Goal: Information Seeking & Learning: Learn about a topic

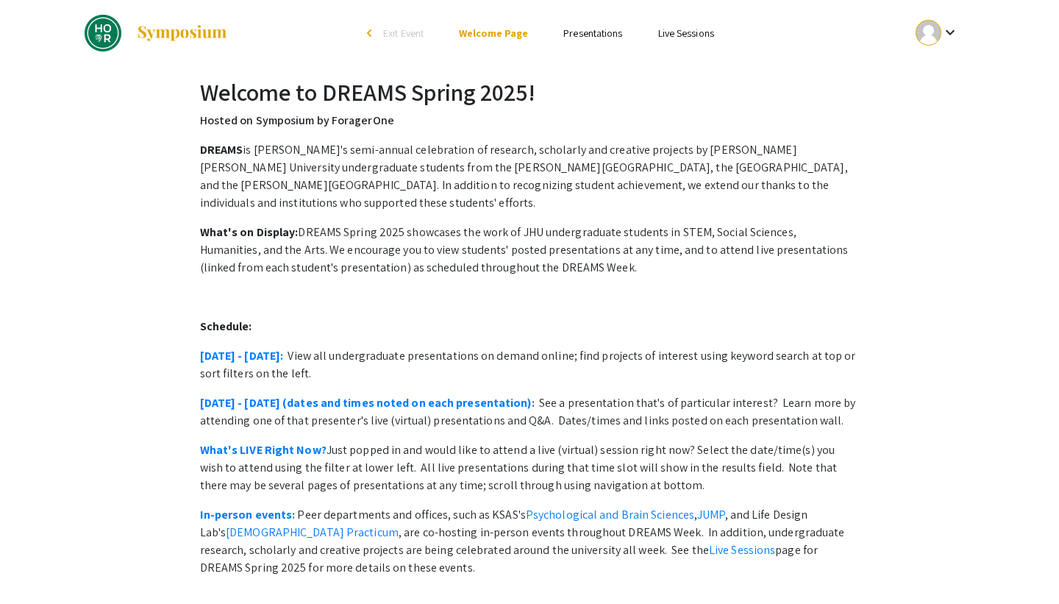
click at [581, 32] on link "Presentations" at bounding box center [592, 32] width 59 height 13
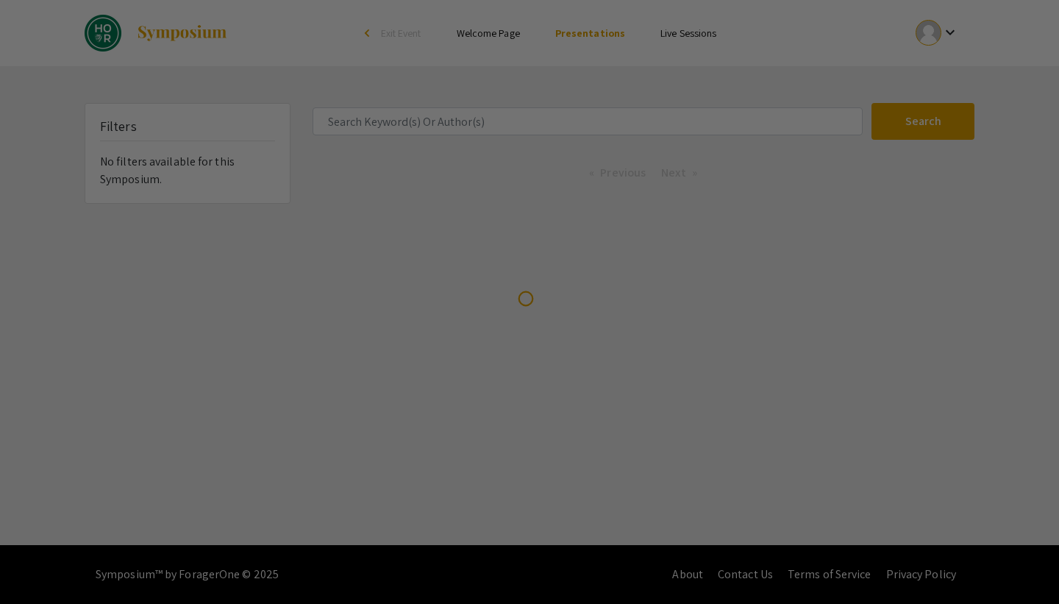
click at [432, 125] on div at bounding box center [529, 302] width 1059 height 604
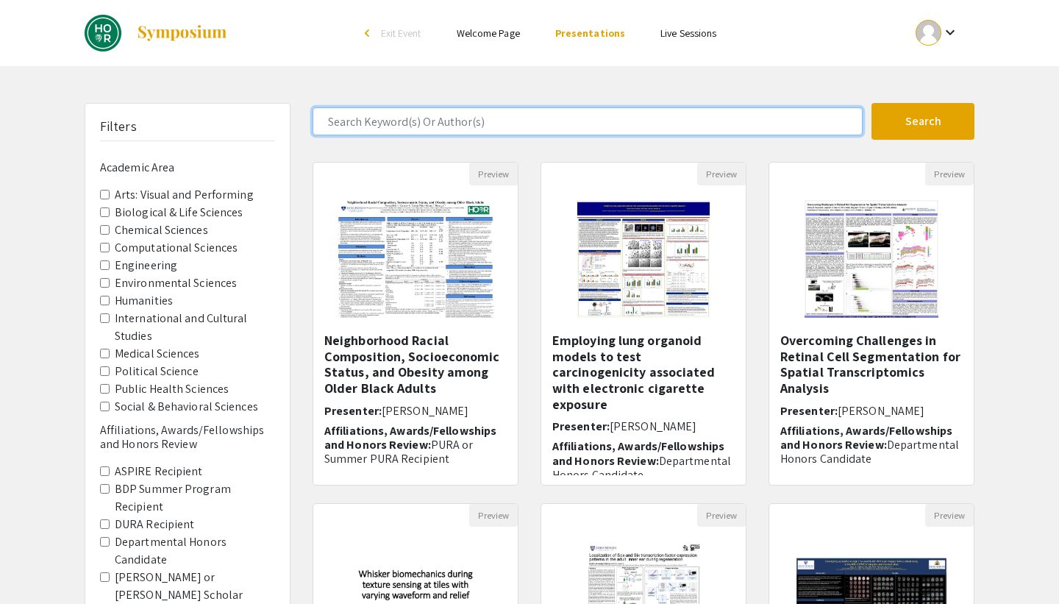
click at [432, 125] on input "Search Keyword(s) Or Author(s)" at bounding box center [587, 121] width 550 height 28
type input "[PERSON_NAME]"
click at [871, 103] on button "Search" at bounding box center [922, 121] width 103 height 37
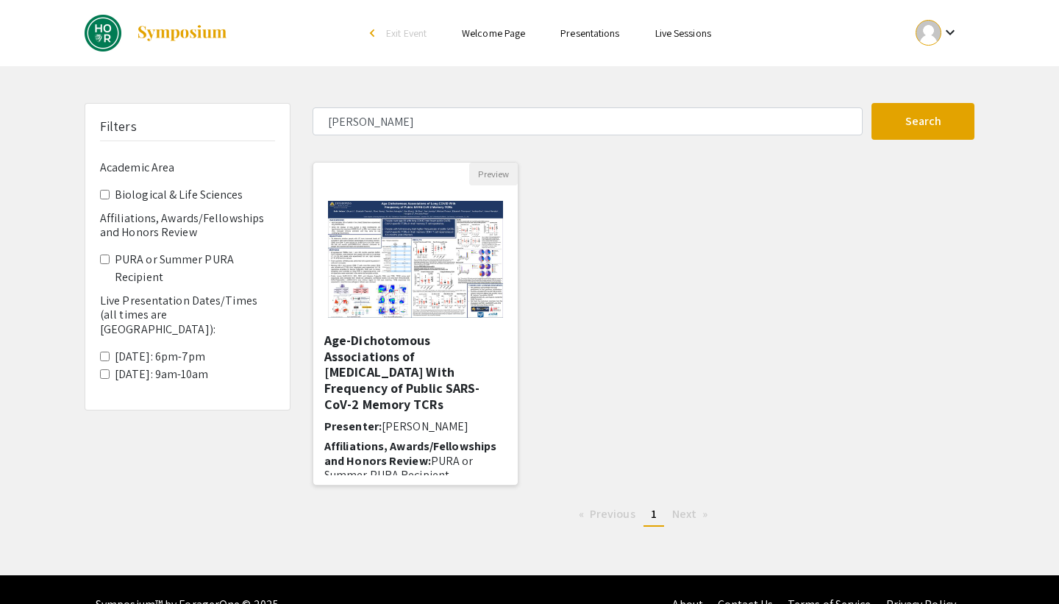
click at [429, 363] on h5 "Age-Dichotomous Associations of [MEDICAL_DATA] With Frequency of Public SARS-Co…" at bounding box center [415, 371] width 182 height 79
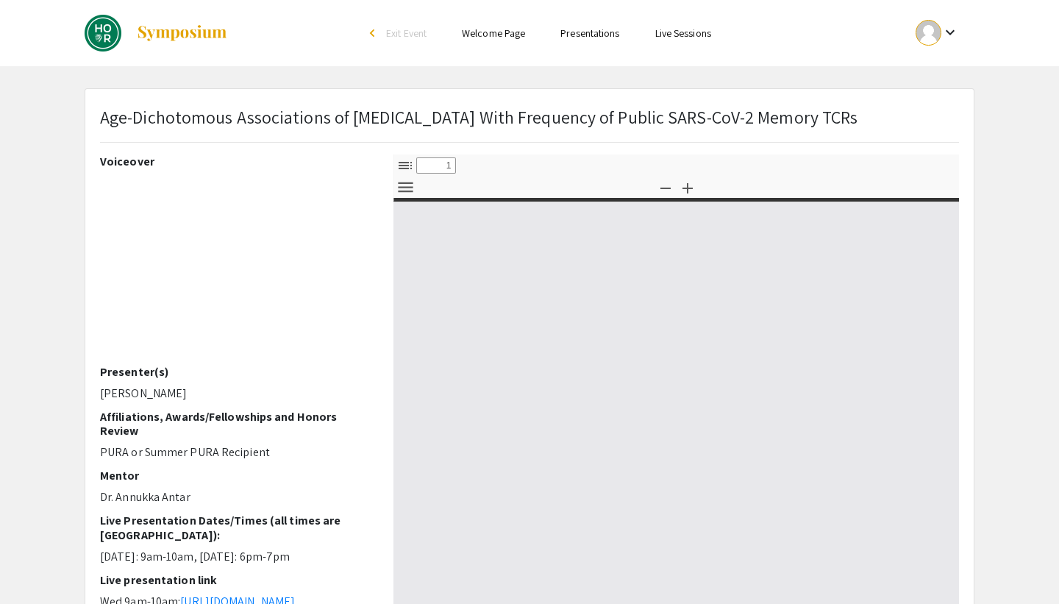
select select "custom"
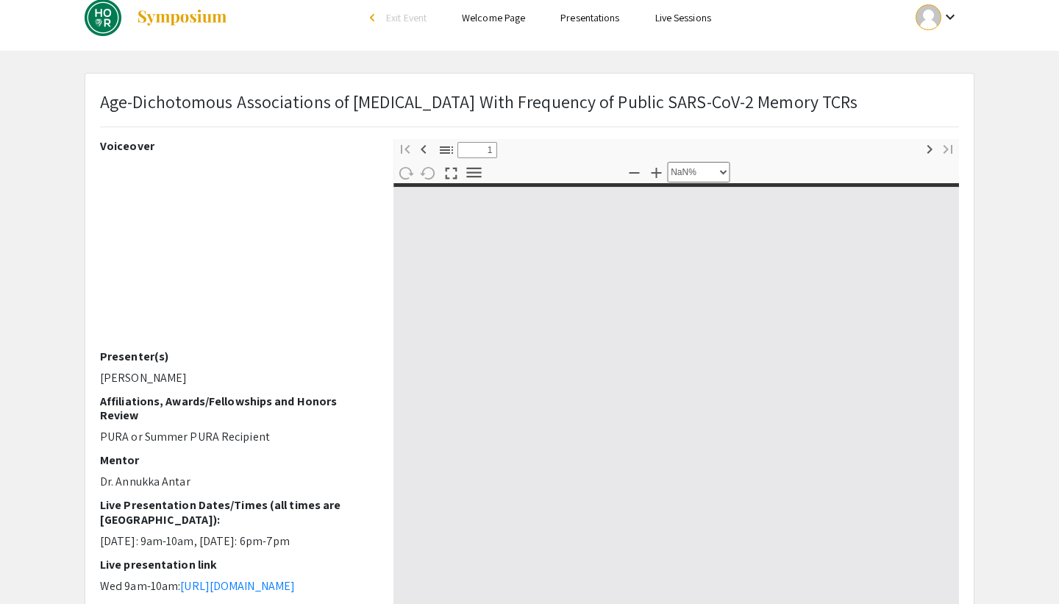
type input "0"
select select "custom"
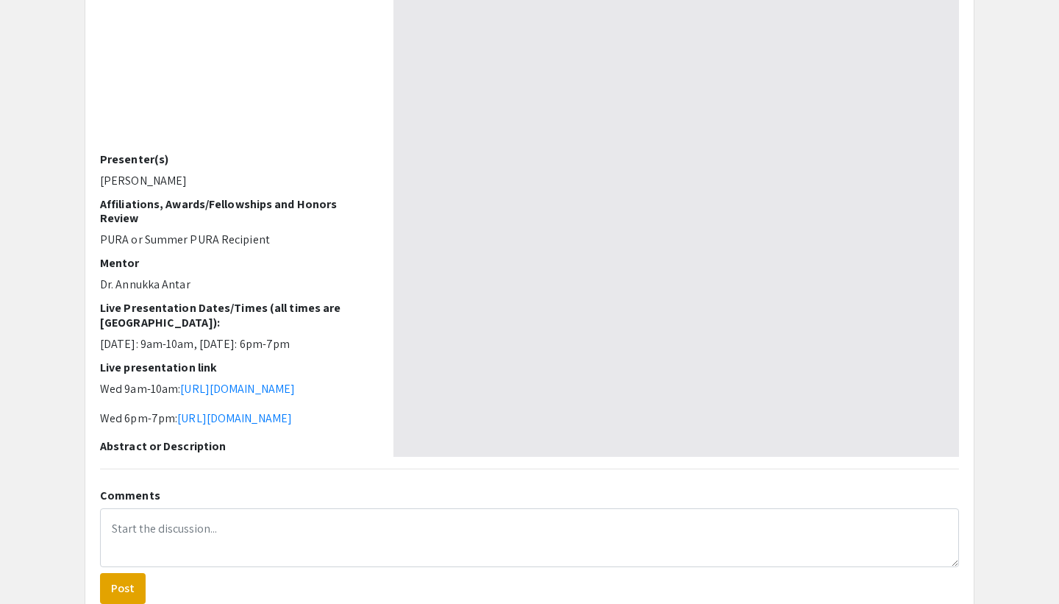
scroll to position [215, 0]
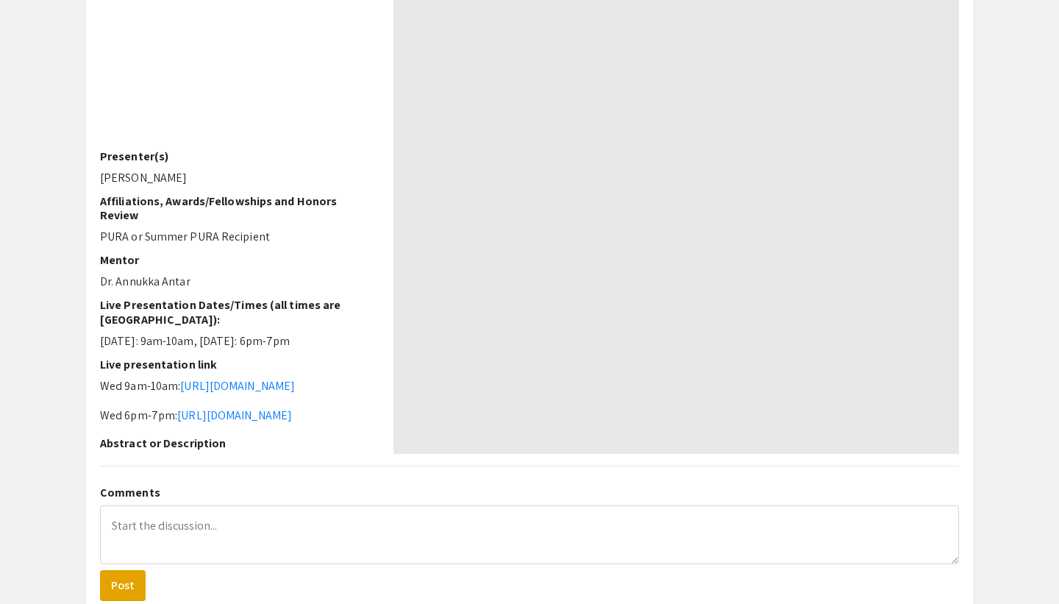
type input "1"
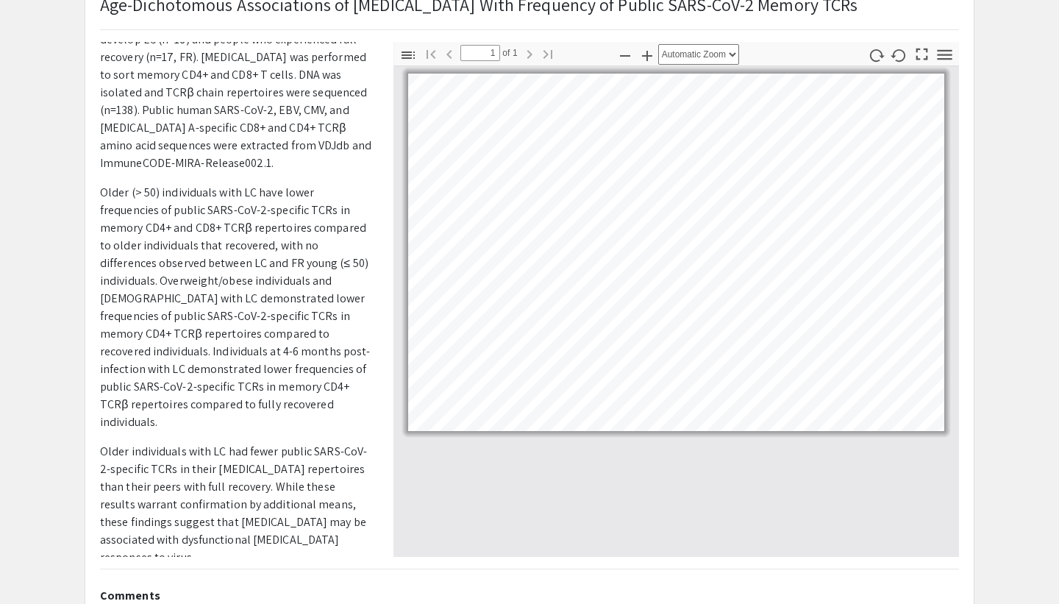
scroll to position [105, 0]
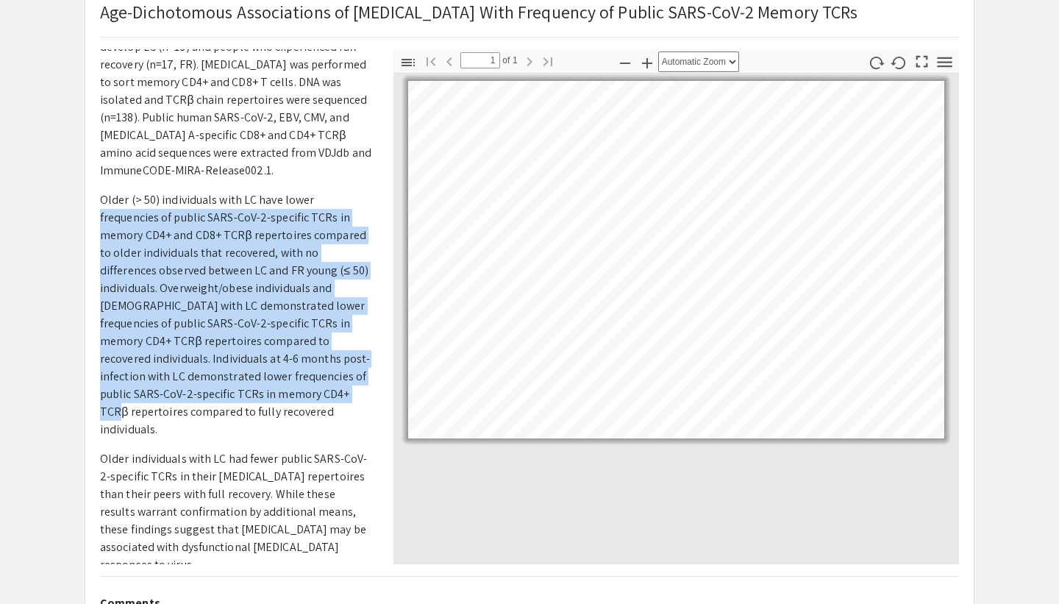
drag, startPoint x: 348, startPoint y: 216, endPoint x: 347, endPoint y: 400, distance: 183.8
click at [347, 400] on p "Older (> 50) individuals with LC have lower frequencies of public SARS-CoV-2-sp…" at bounding box center [235, 314] width 271 height 247
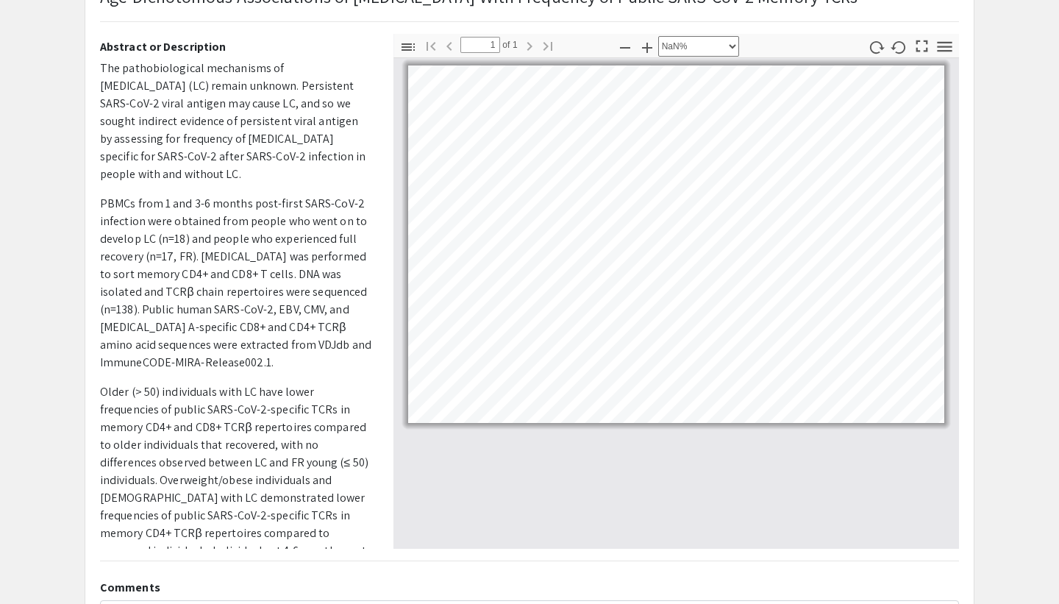
scroll to position [32, 0]
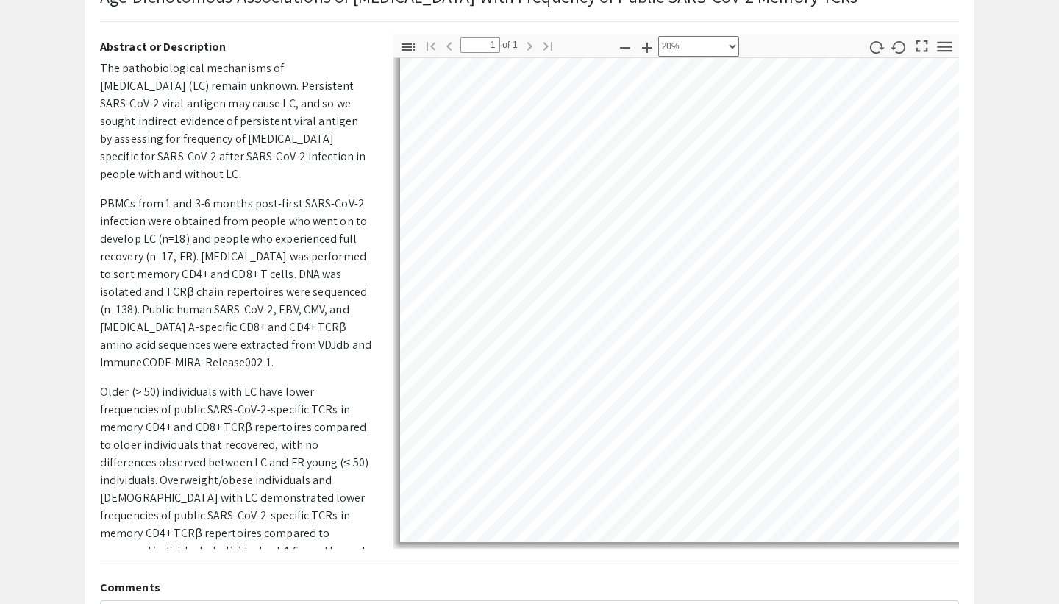
select select "custom"
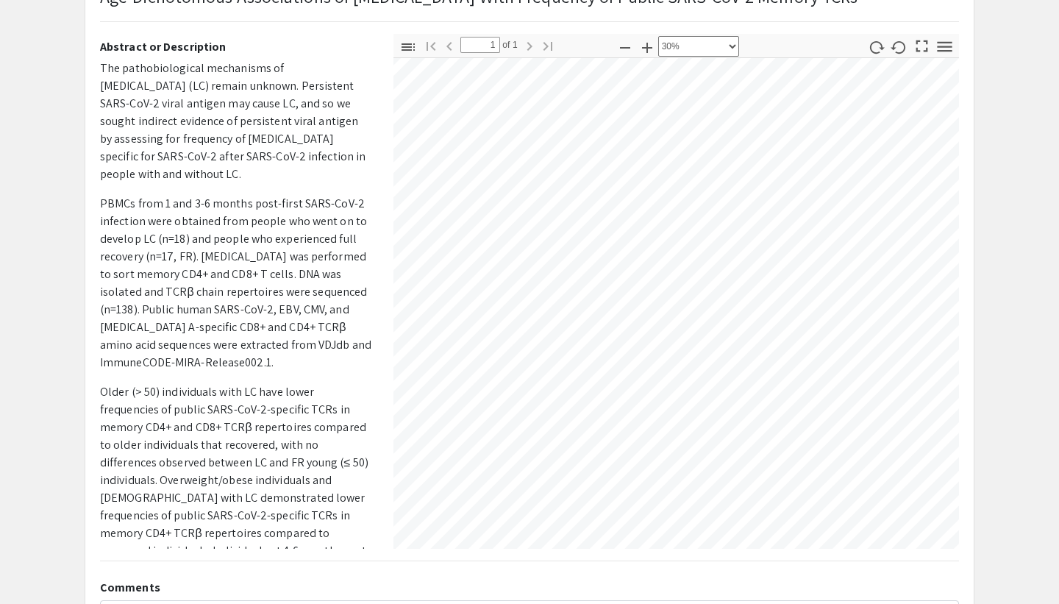
scroll to position [18, 591]
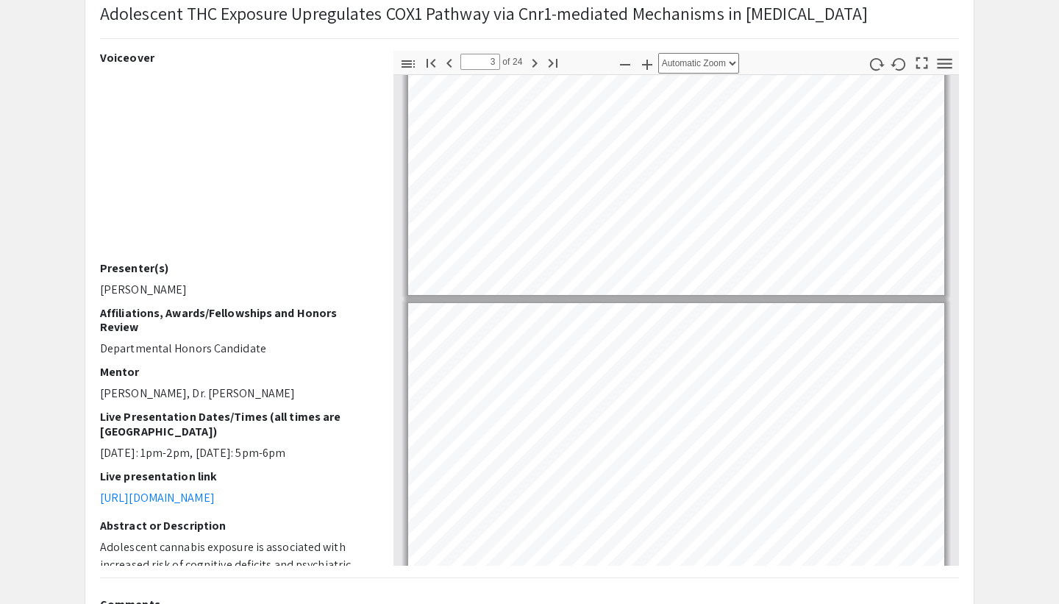
type input "4"
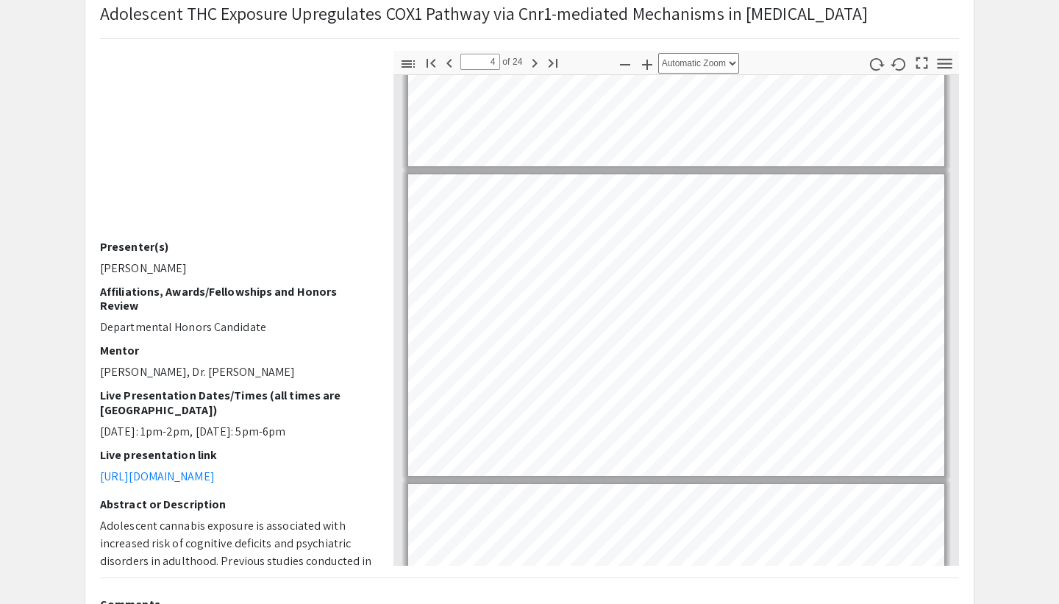
scroll to position [22, 0]
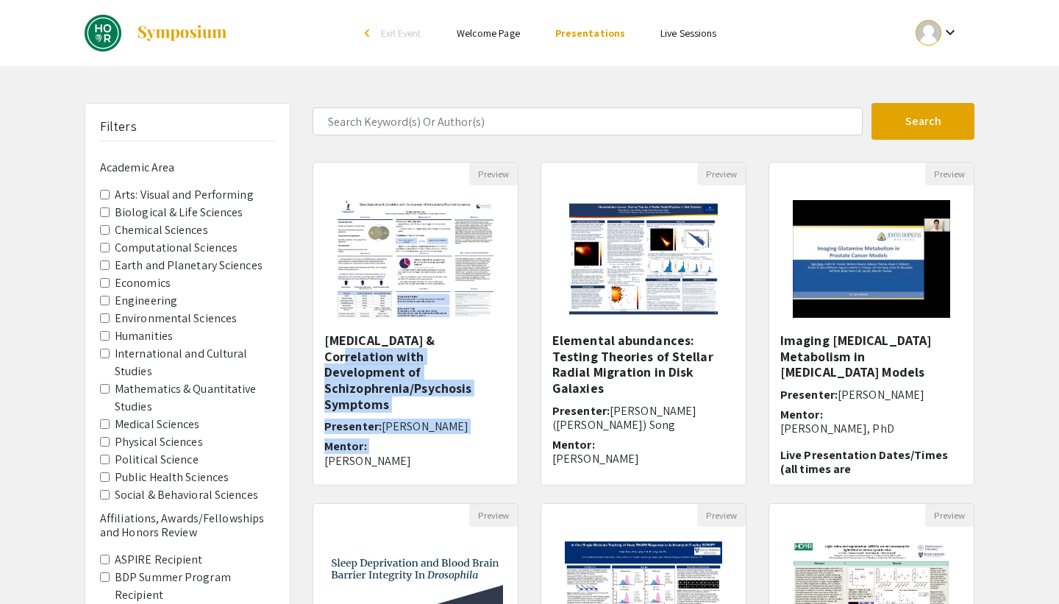
drag, startPoint x: 301, startPoint y: 359, endPoint x: 301, endPoint y: 446, distance: 86.7
click at [301, 446] on div "Preview [MEDICAL_DATA] & Correlation with Development of Schizophrenia/Psychosi…" at bounding box center [415, 332] width 228 height 341
click at [301, 446] on div "Preview Sleep Deprivation & Correlation with Development of Schizophrenia/Psych…" at bounding box center [415, 332] width 228 height 341
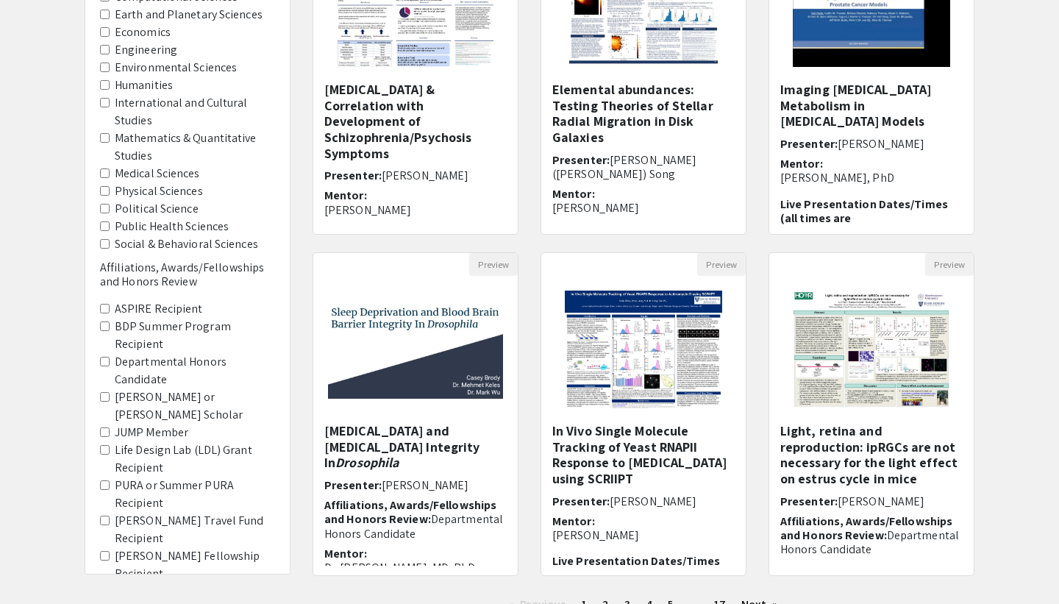
scroll to position [371, 0]
